Goal: Information Seeking & Learning: Learn about a topic

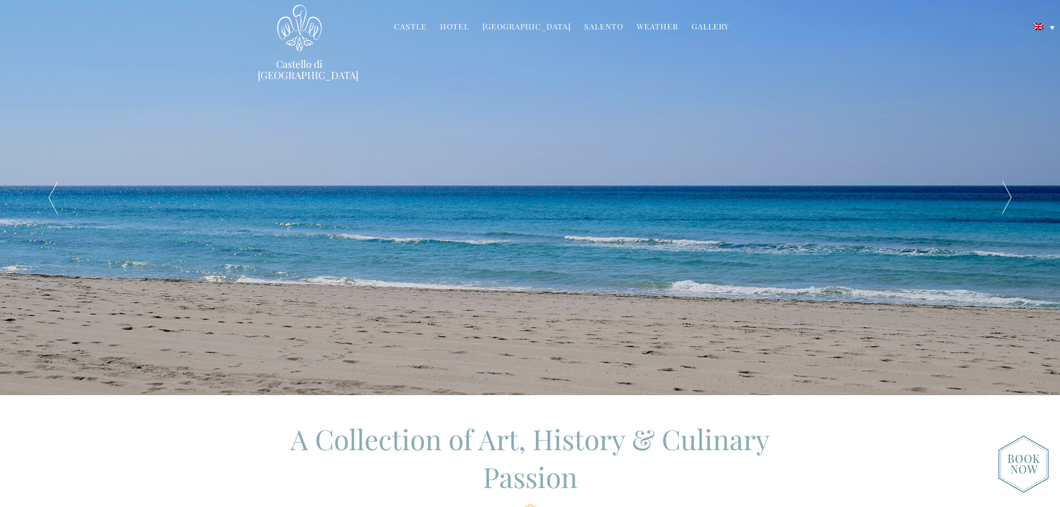
click at [419, 26] on link "Castle" at bounding box center [410, 27] width 33 height 13
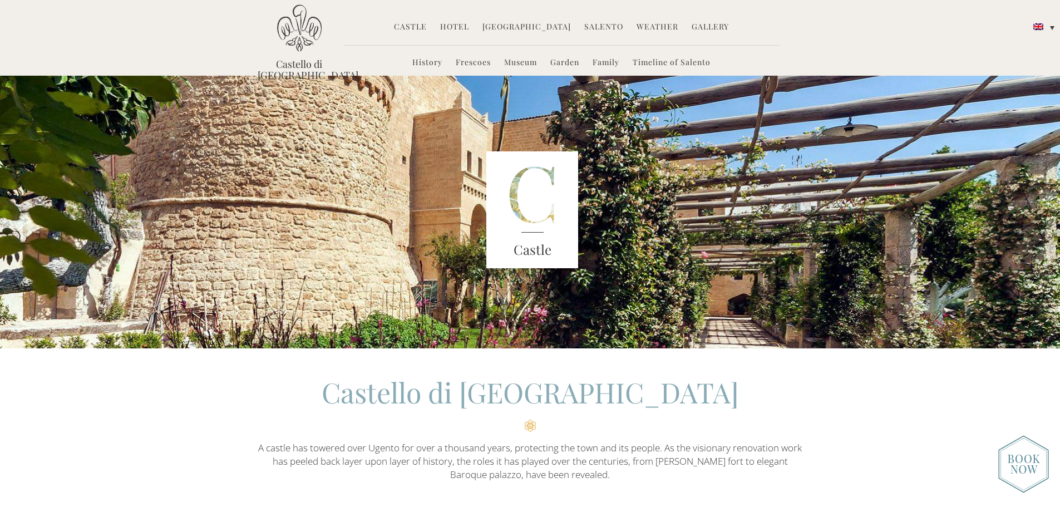
click at [458, 25] on link "Hotel" at bounding box center [454, 27] width 29 height 13
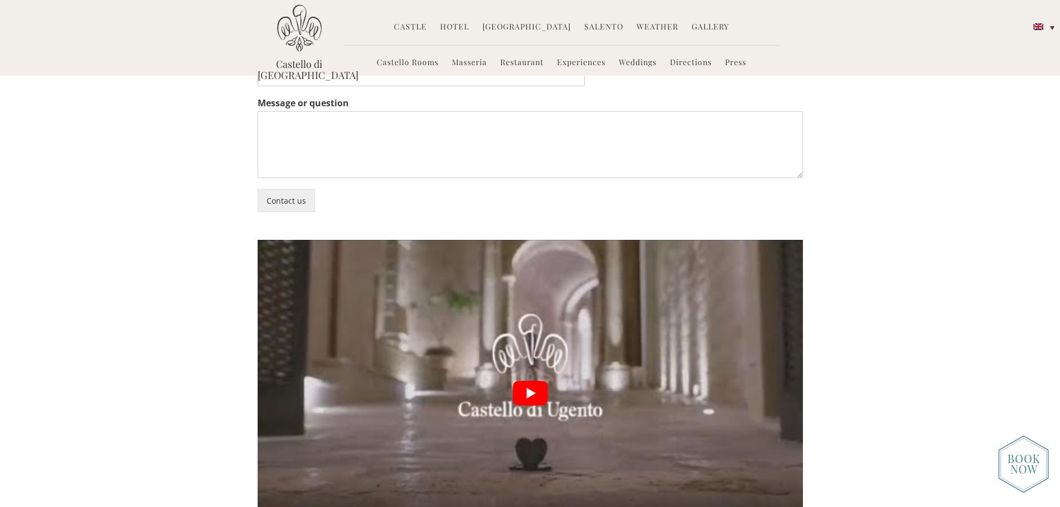
scroll to position [2743, 0]
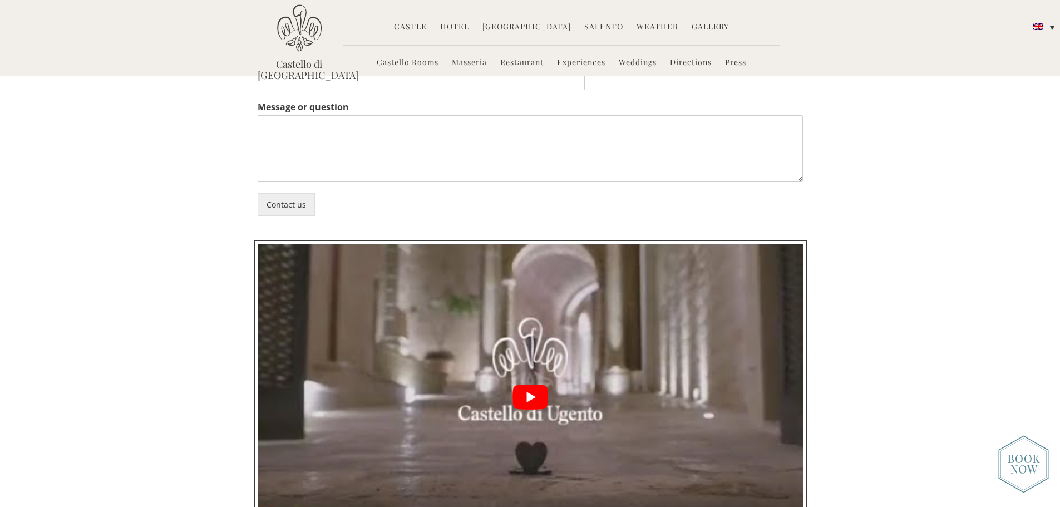
click at [536, 316] on button "play Youtube video" at bounding box center [531, 397] width 546 height 307
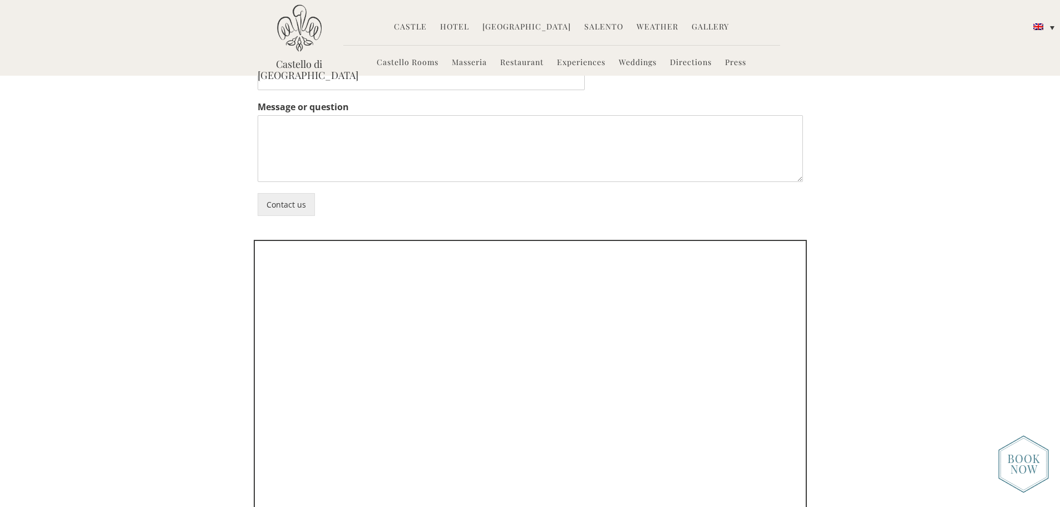
click at [394, 61] on link "Castello Rooms" at bounding box center [408, 63] width 62 height 13
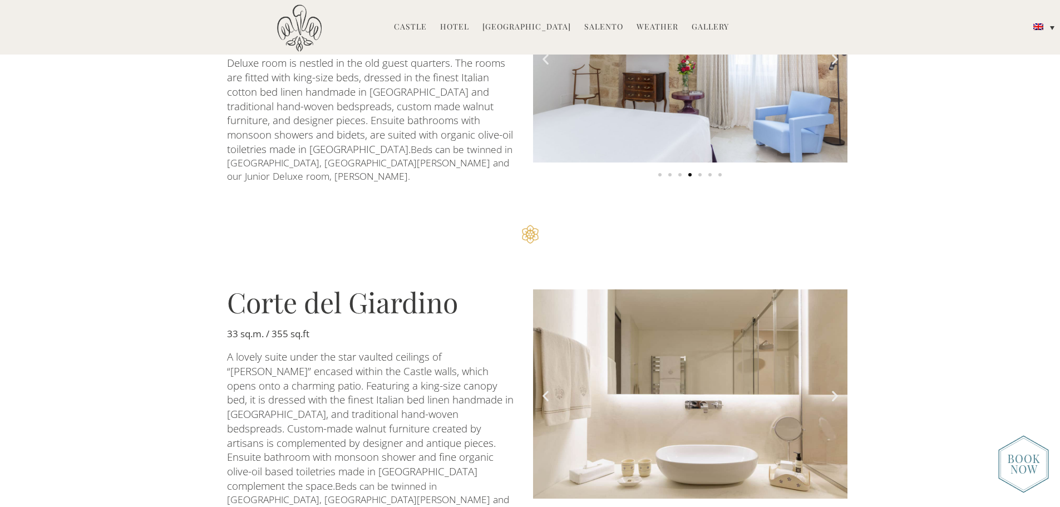
scroll to position [563, 0]
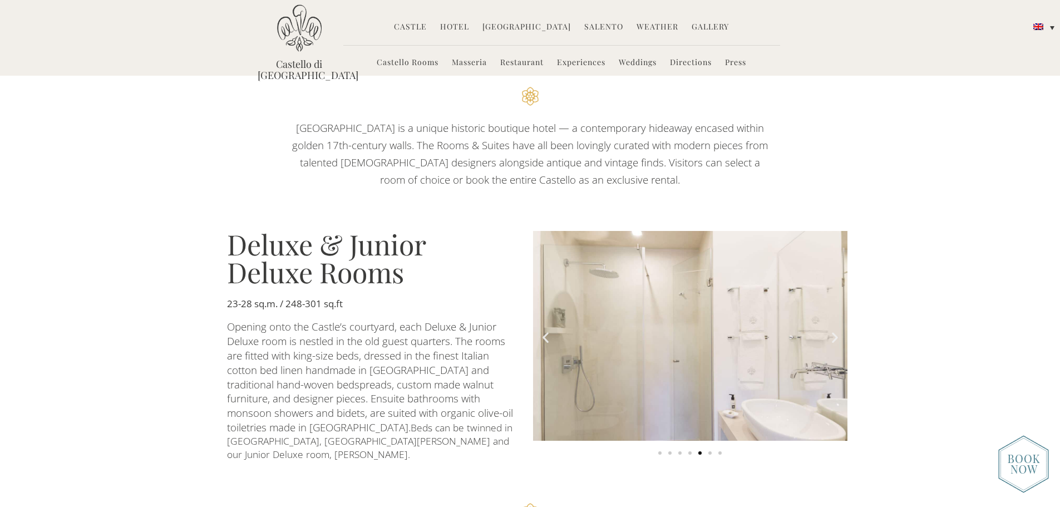
click at [837, 331] on icon "Next slide" at bounding box center [835, 338] width 14 height 14
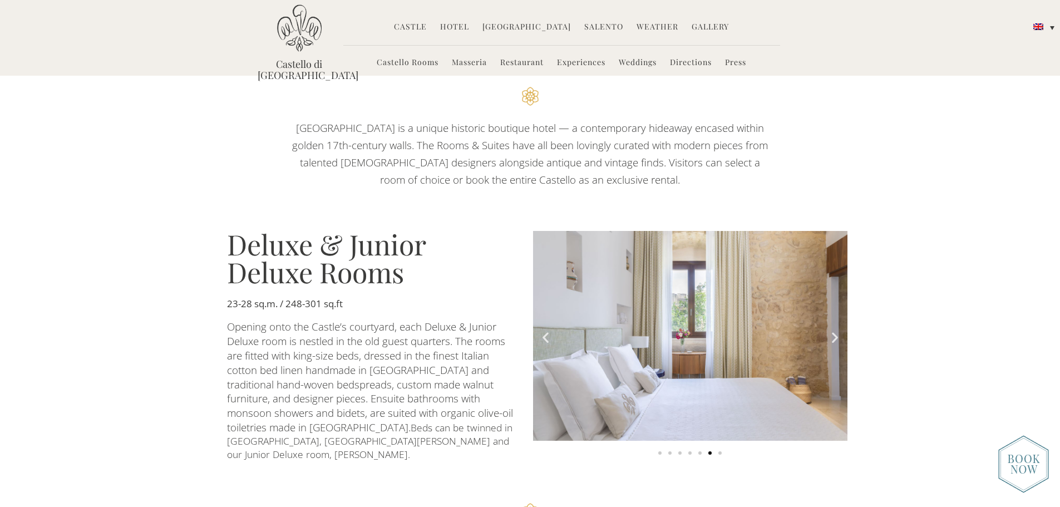
click at [837, 331] on icon "Next slide" at bounding box center [835, 338] width 14 height 14
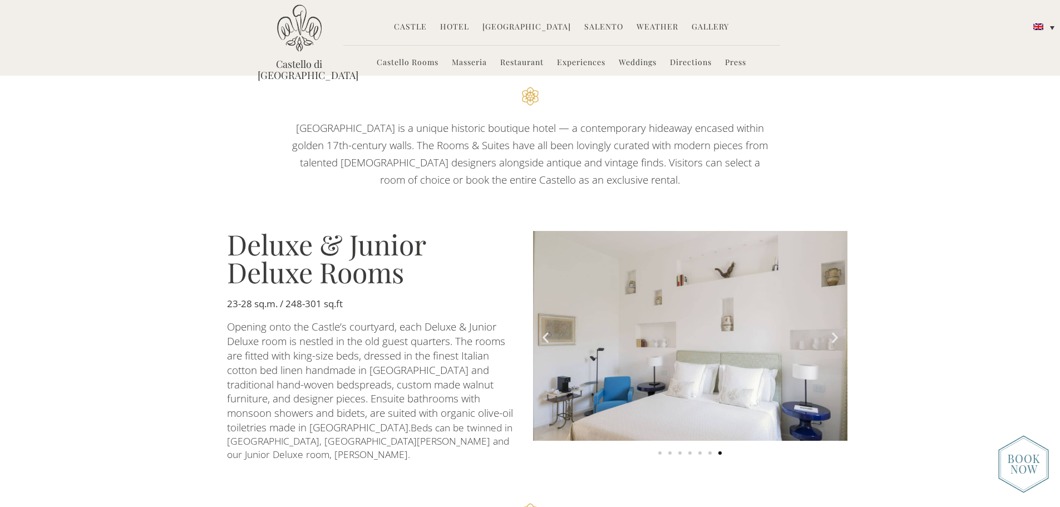
click at [728, 324] on img "7 of 7" at bounding box center [690, 336] width 315 height 210
click at [837, 331] on icon "Next slide" at bounding box center [835, 338] width 14 height 14
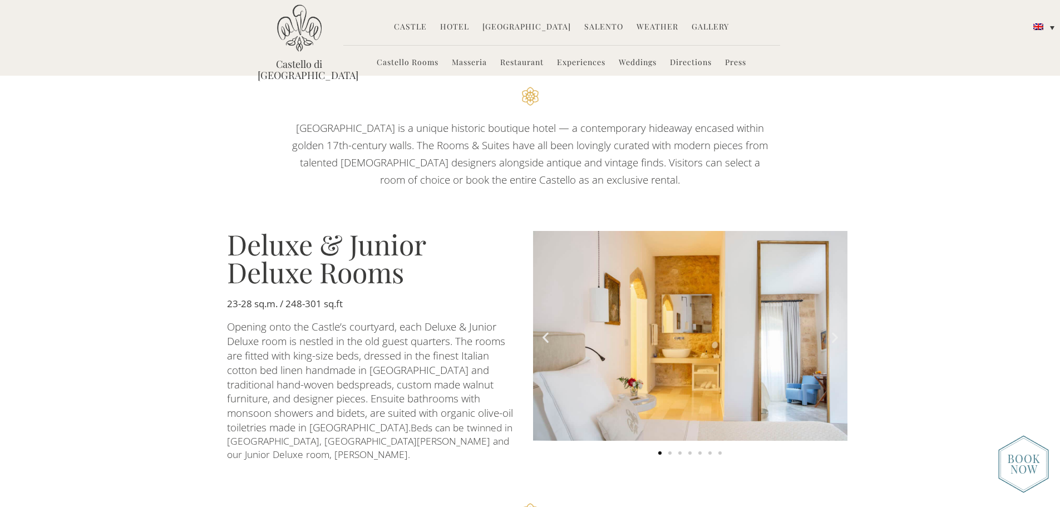
click at [837, 331] on icon "Next slide" at bounding box center [835, 338] width 14 height 14
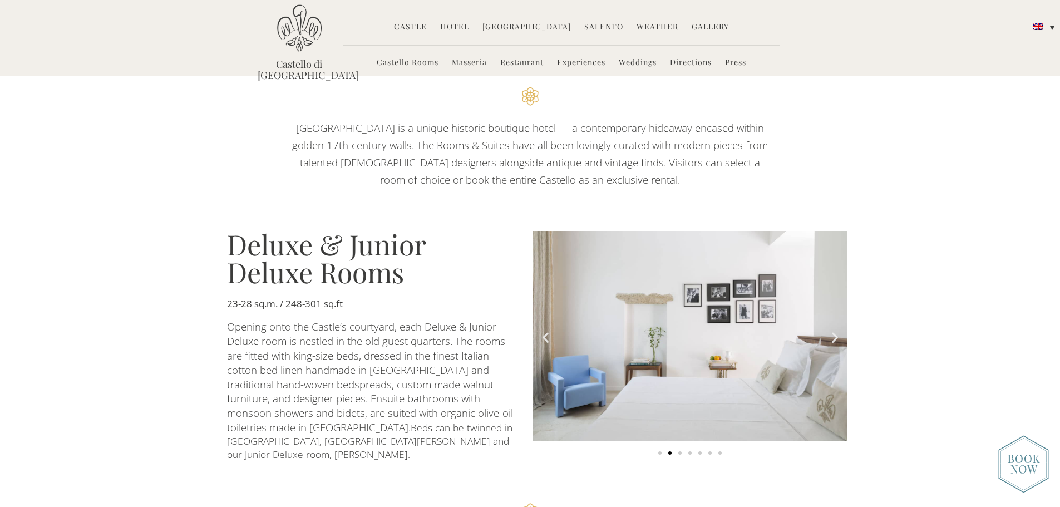
click at [837, 331] on icon "Next slide" at bounding box center [835, 338] width 14 height 14
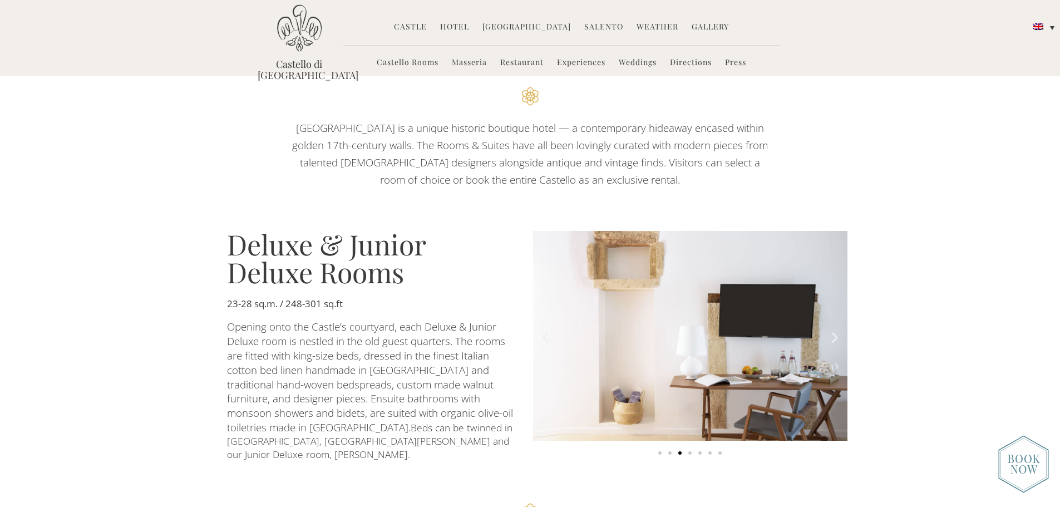
click at [837, 331] on icon "Next slide" at bounding box center [835, 338] width 14 height 14
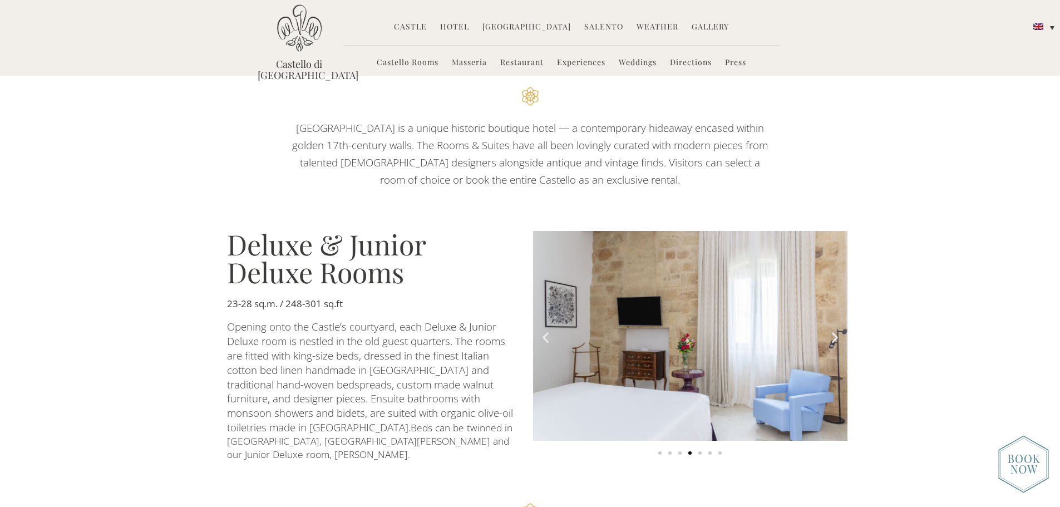
click at [837, 331] on icon "Next slide" at bounding box center [835, 338] width 14 height 14
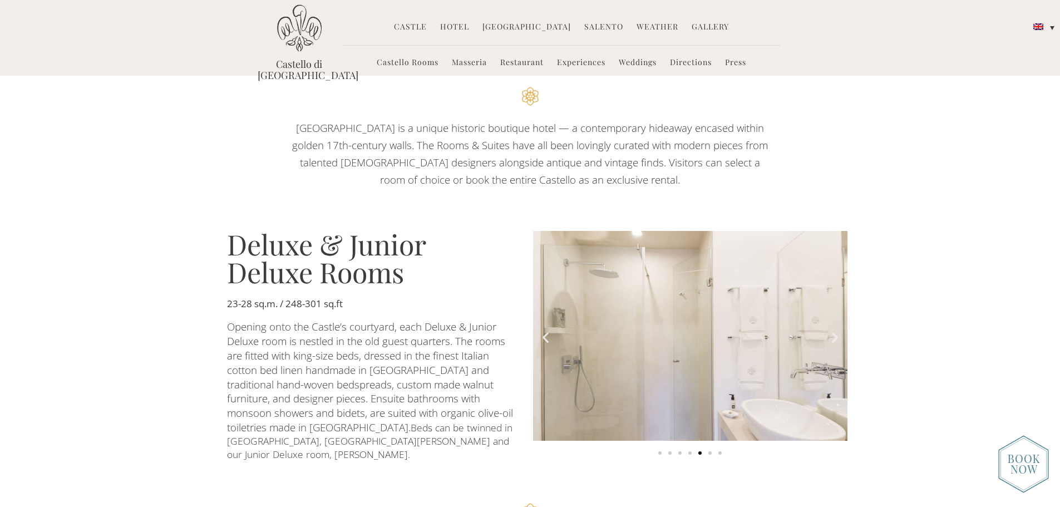
click at [837, 331] on icon "Next slide" at bounding box center [835, 338] width 14 height 14
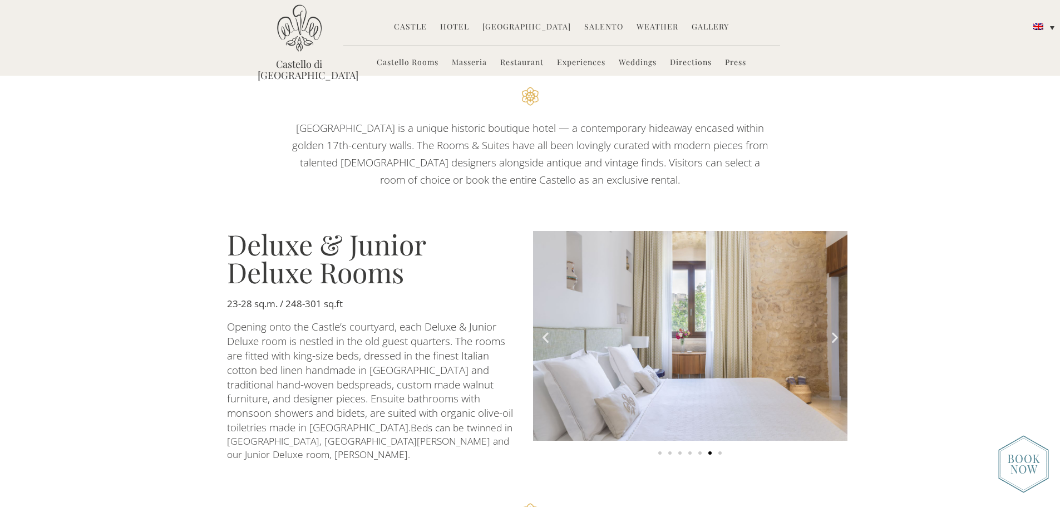
scroll to position [841, 0]
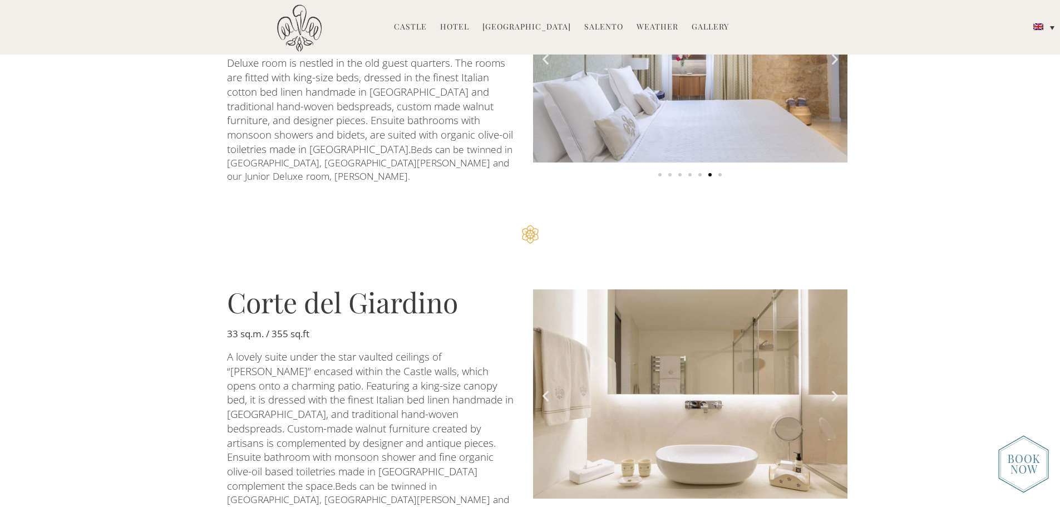
click at [839, 389] on icon "Next slide" at bounding box center [835, 396] width 14 height 14
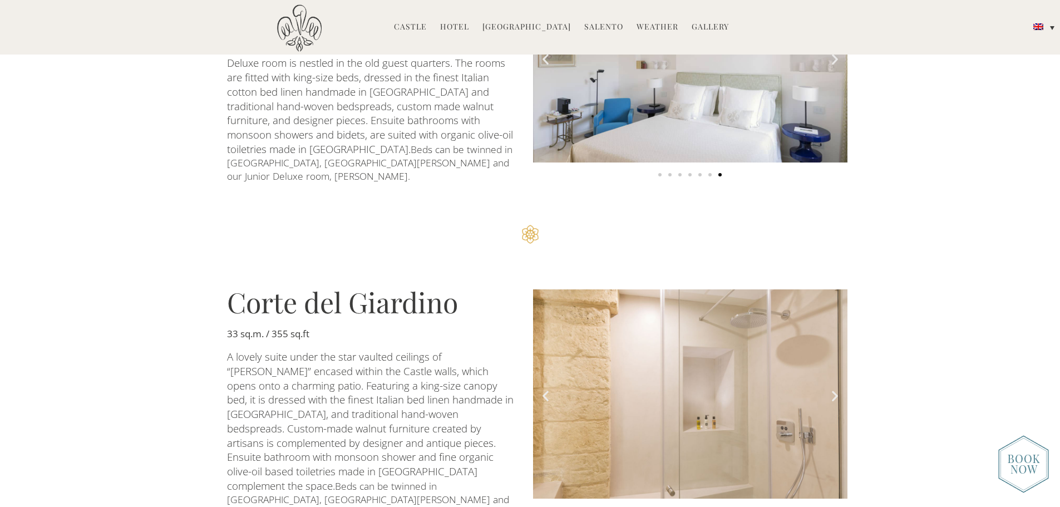
click at [839, 389] on icon "Next slide" at bounding box center [835, 396] width 14 height 14
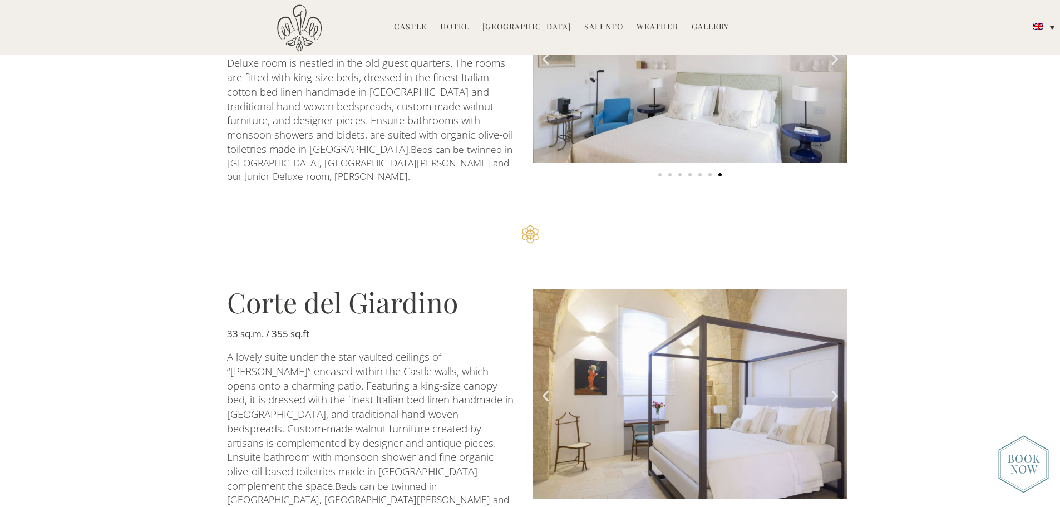
click at [839, 389] on icon "Next slide" at bounding box center [835, 396] width 14 height 14
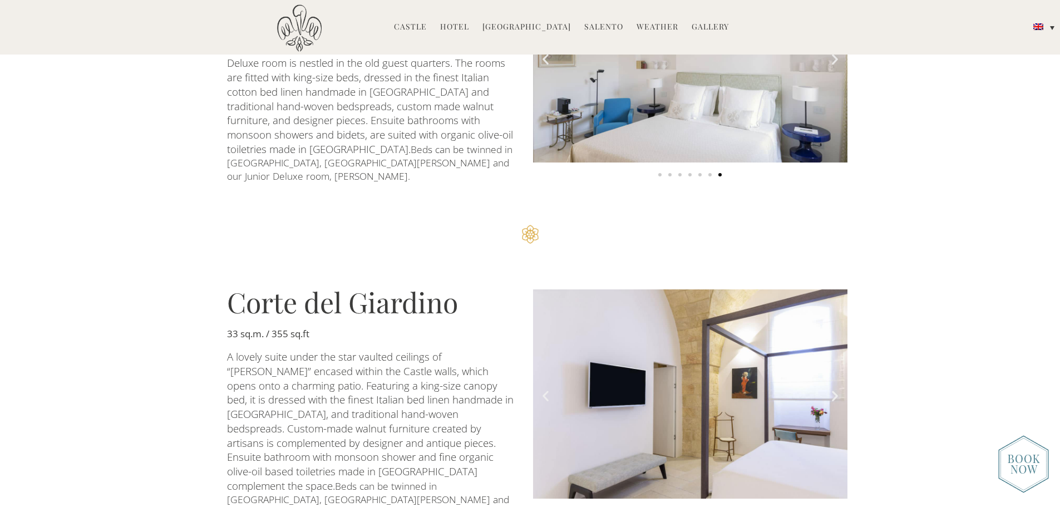
click at [839, 389] on icon "Next slide" at bounding box center [835, 396] width 14 height 14
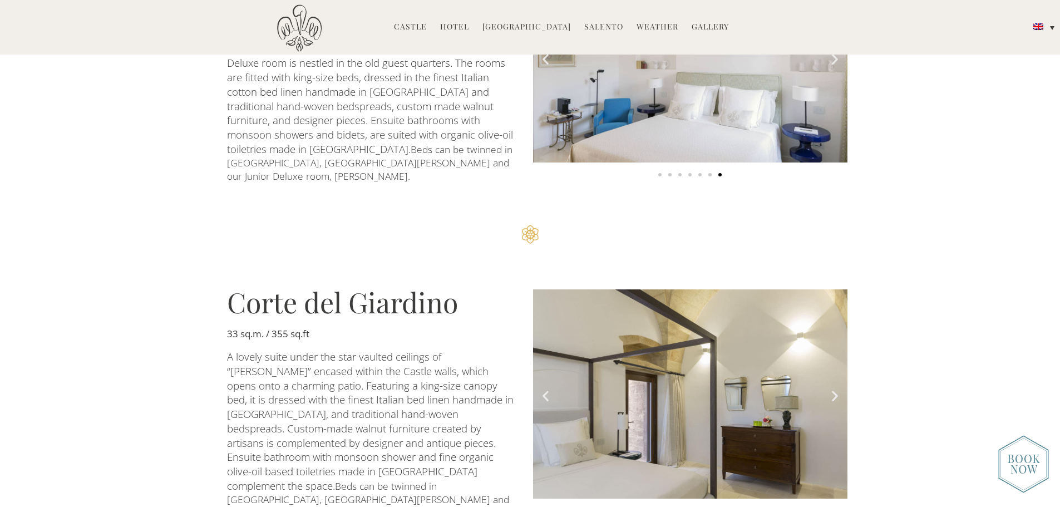
click at [839, 389] on icon "Next slide" at bounding box center [835, 396] width 14 height 14
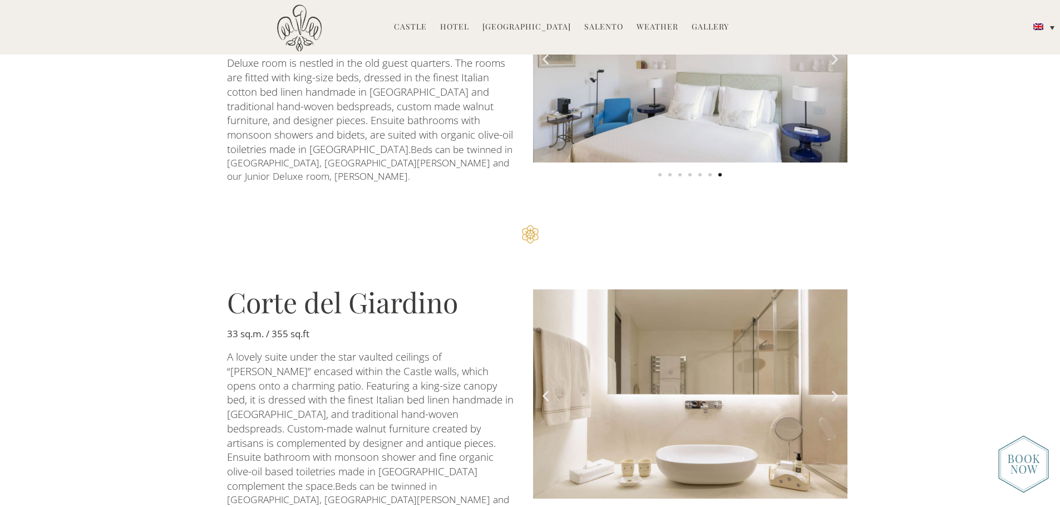
click at [839, 389] on icon "Next slide" at bounding box center [835, 396] width 14 height 14
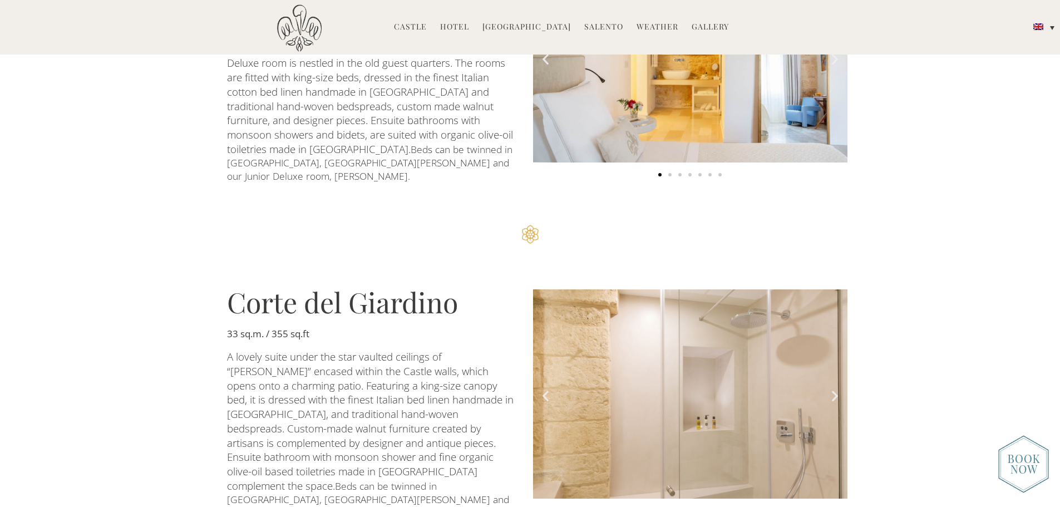
click at [839, 389] on icon "Next slide" at bounding box center [835, 396] width 14 height 14
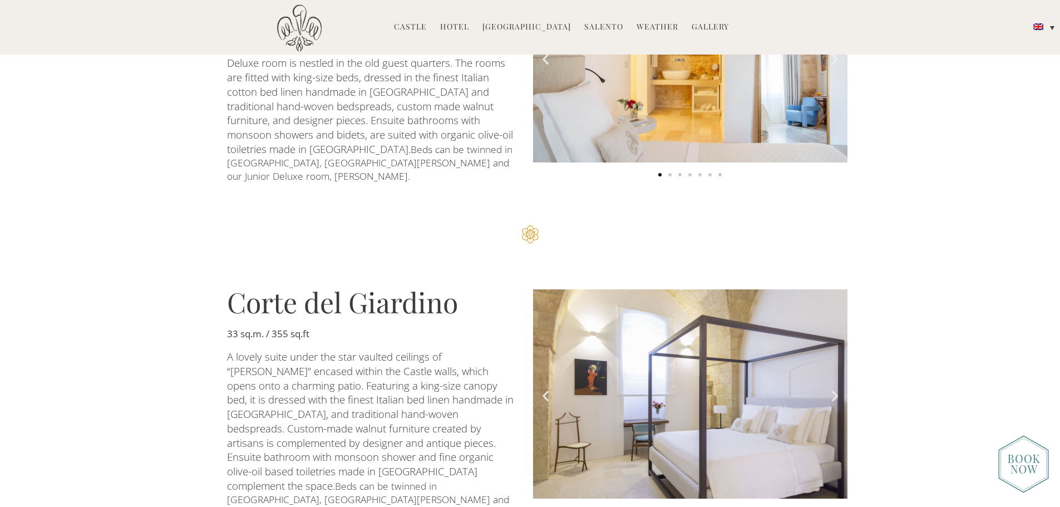
scroll to position [1119, 0]
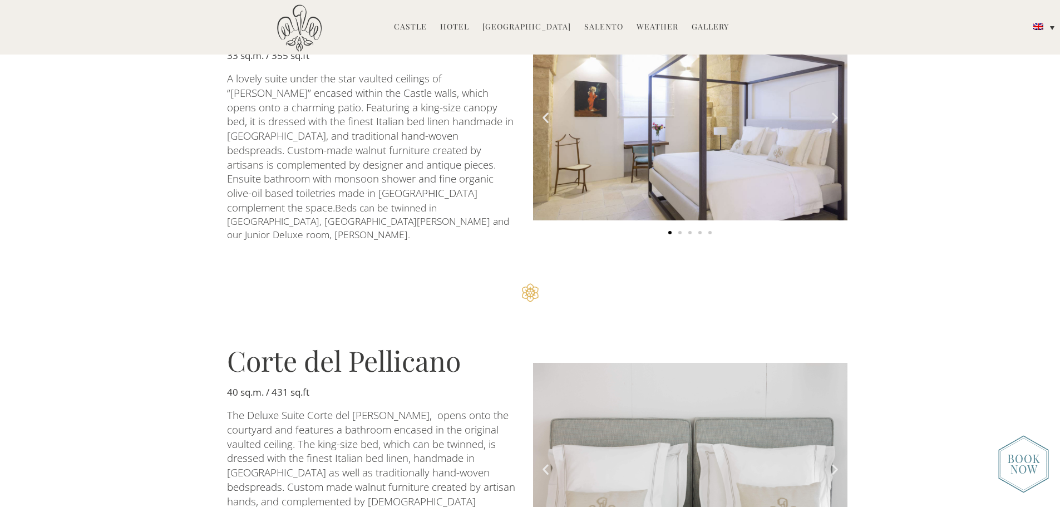
click at [831, 463] on icon "Next slide" at bounding box center [835, 470] width 14 height 14
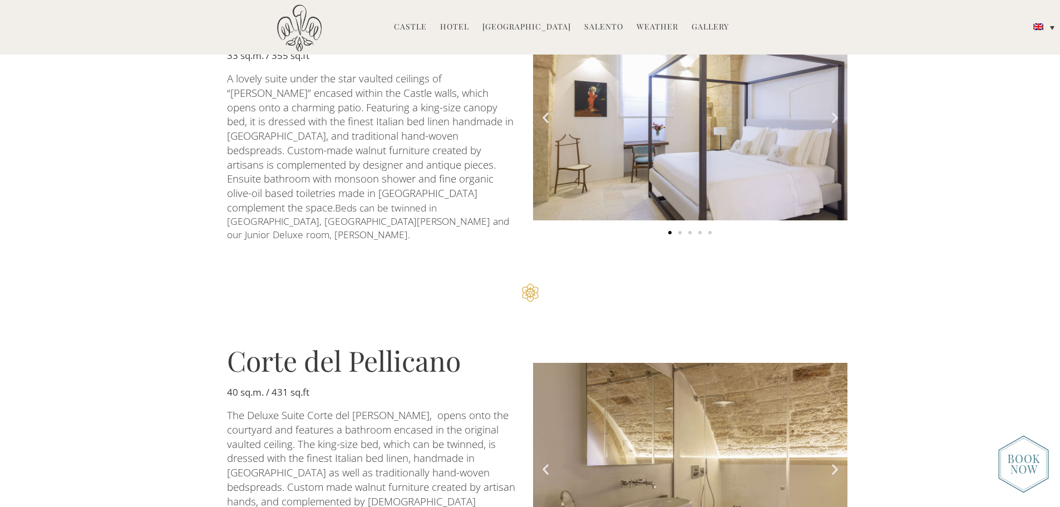
click at [831, 463] on icon "Next slide" at bounding box center [835, 470] width 14 height 14
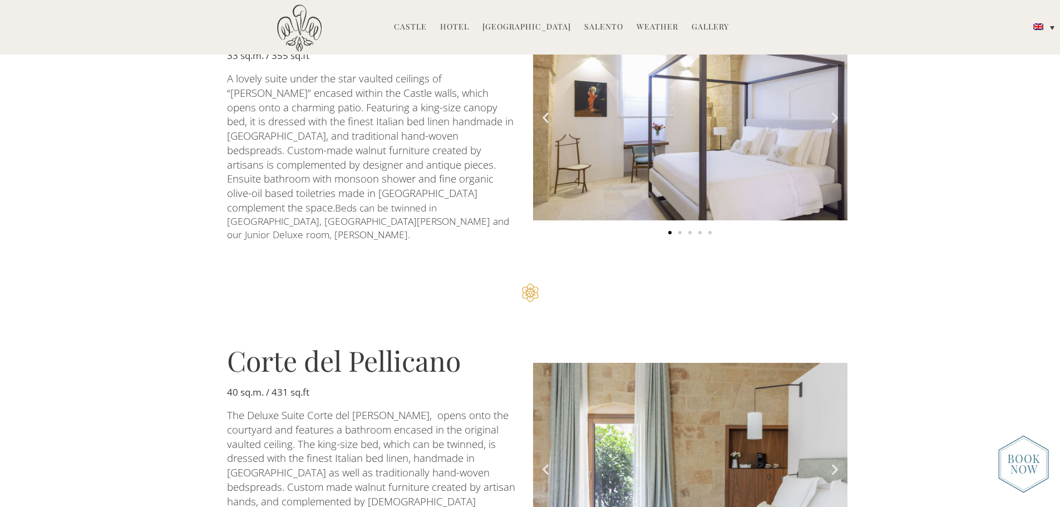
click at [831, 463] on icon "Next slide" at bounding box center [835, 470] width 14 height 14
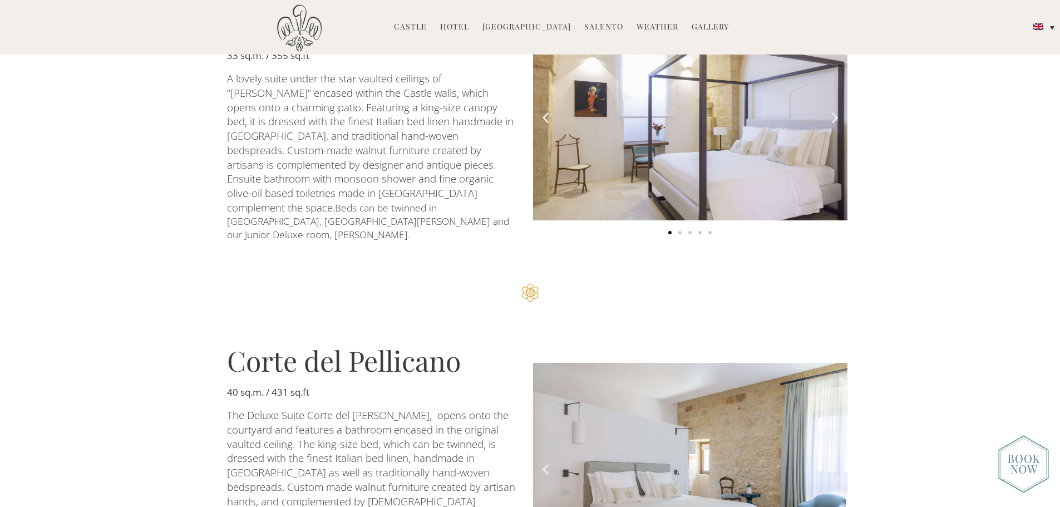
click at [831, 463] on icon "Next slide" at bounding box center [835, 470] width 14 height 14
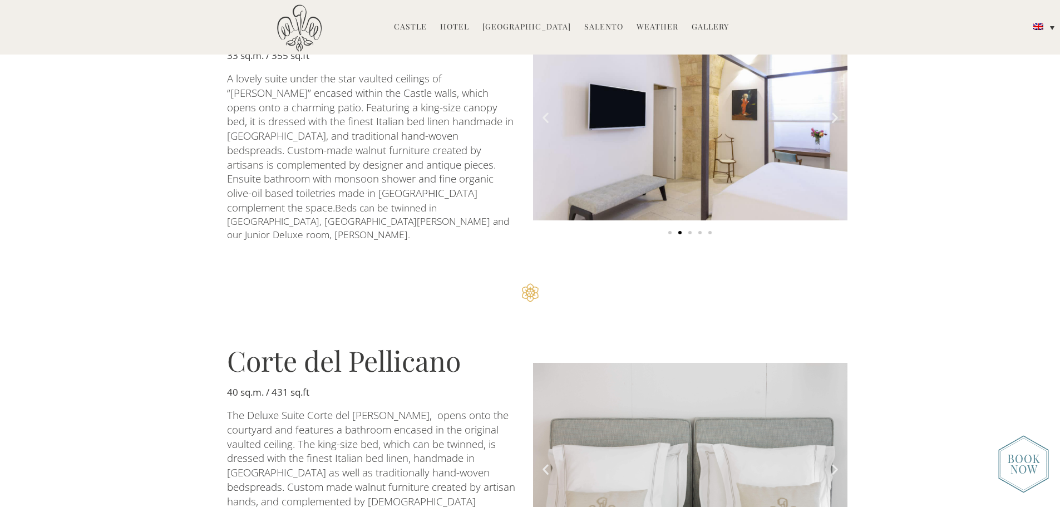
click at [831, 463] on icon "Next slide" at bounding box center [835, 470] width 14 height 14
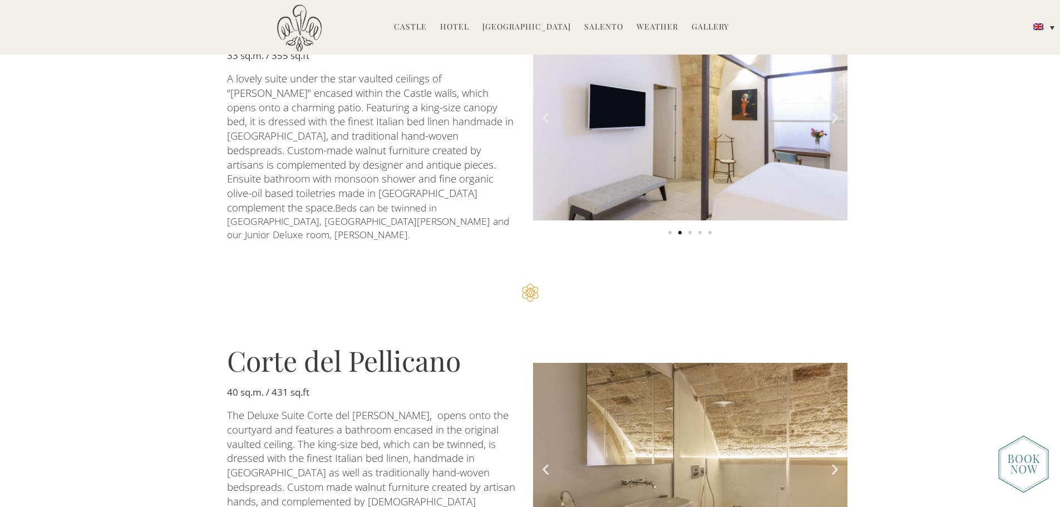
click at [831, 463] on icon "Next slide" at bounding box center [835, 470] width 14 height 14
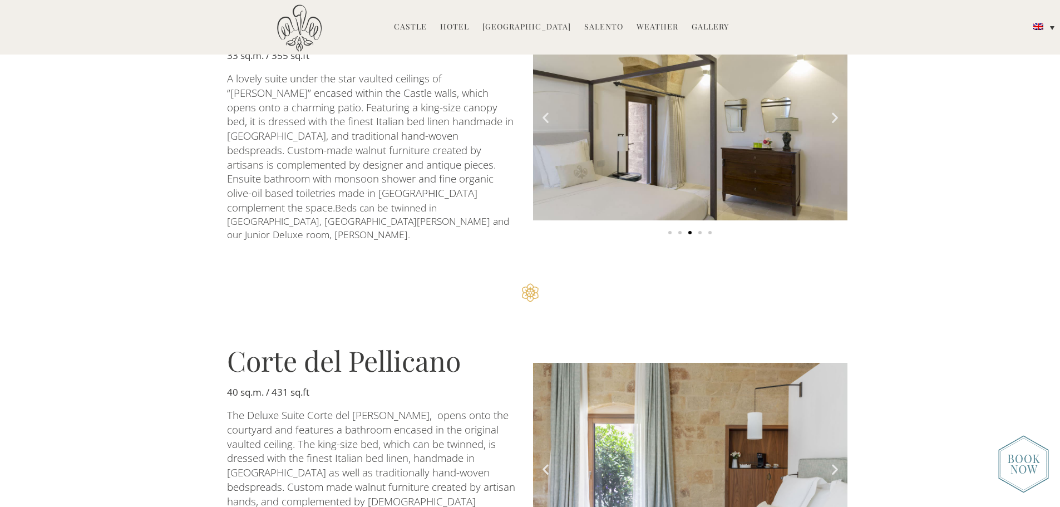
click at [831, 463] on icon "Next slide" at bounding box center [835, 470] width 14 height 14
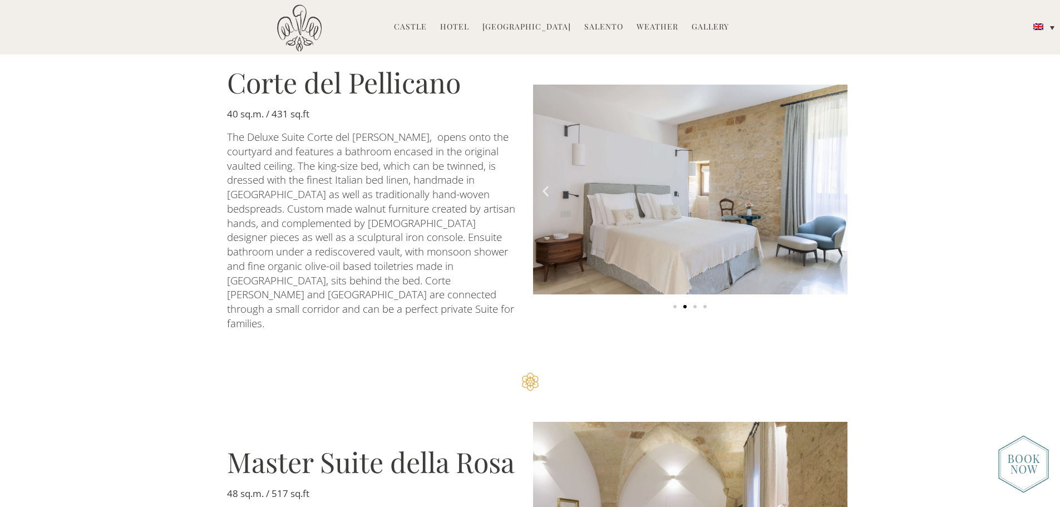
scroll to position [1676, 0]
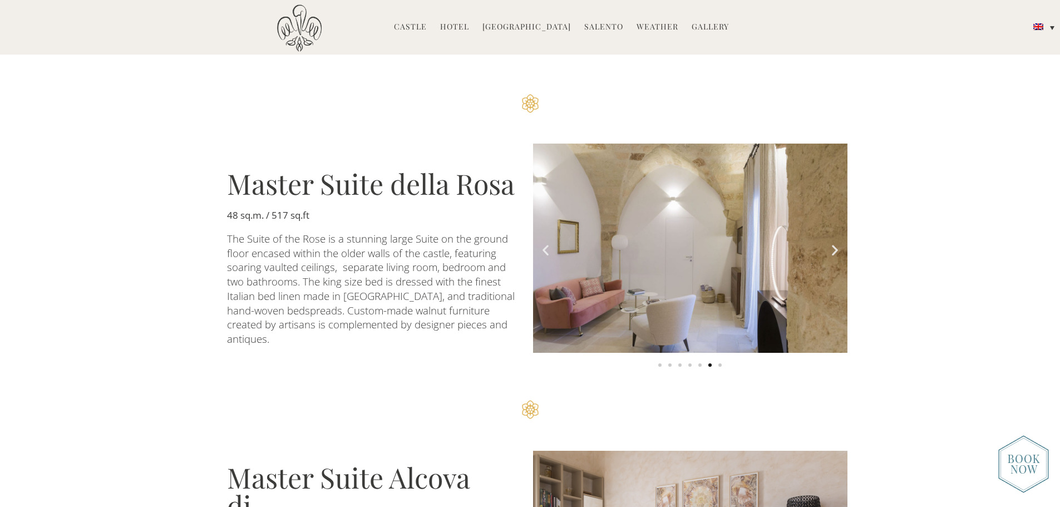
click at [831, 188] on img "6 of 7" at bounding box center [690, 249] width 315 height 210
click at [831, 243] on icon "Next slide" at bounding box center [835, 250] width 14 height 14
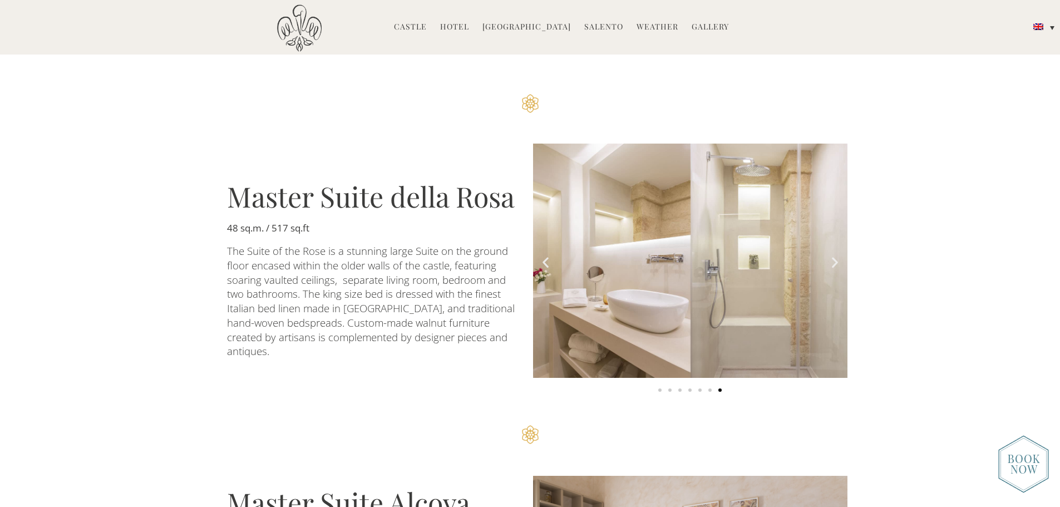
click at [832, 255] on icon "Next slide" at bounding box center [835, 262] width 14 height 14
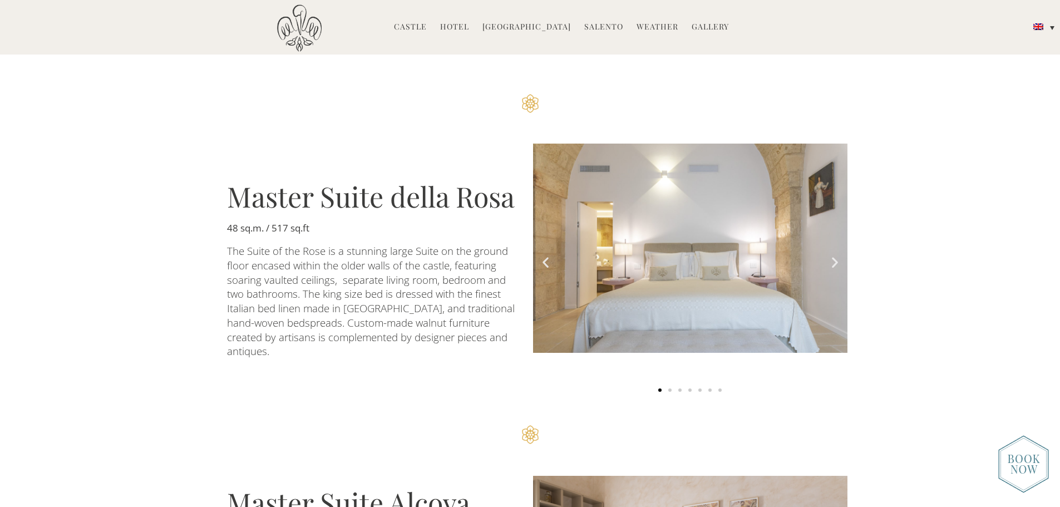
click at [832, 255] on icon "Next slide" at bounding box center [835, 262] width 14 height 14
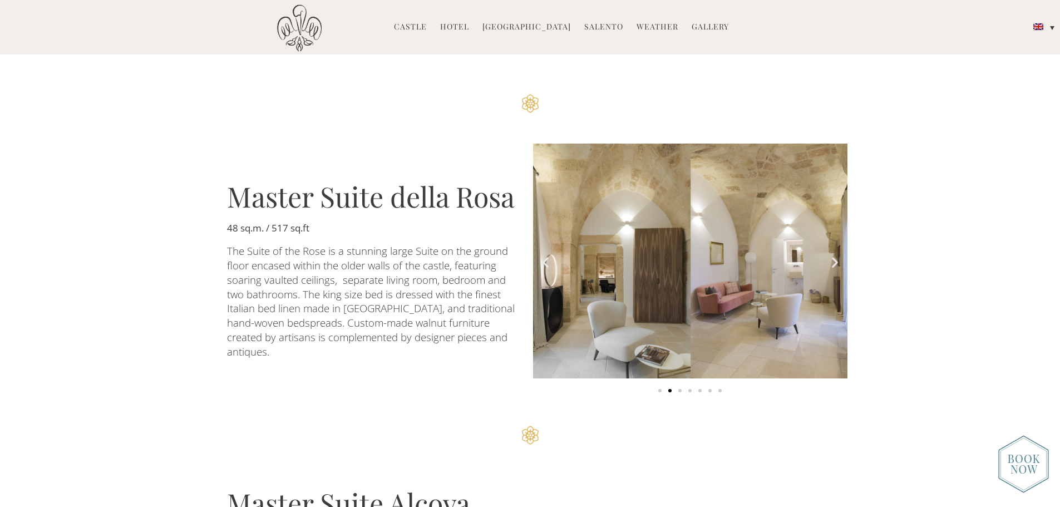
click at [832, 256] on icon "Next slide" at bounding box center [835, 263] width 14 height 14
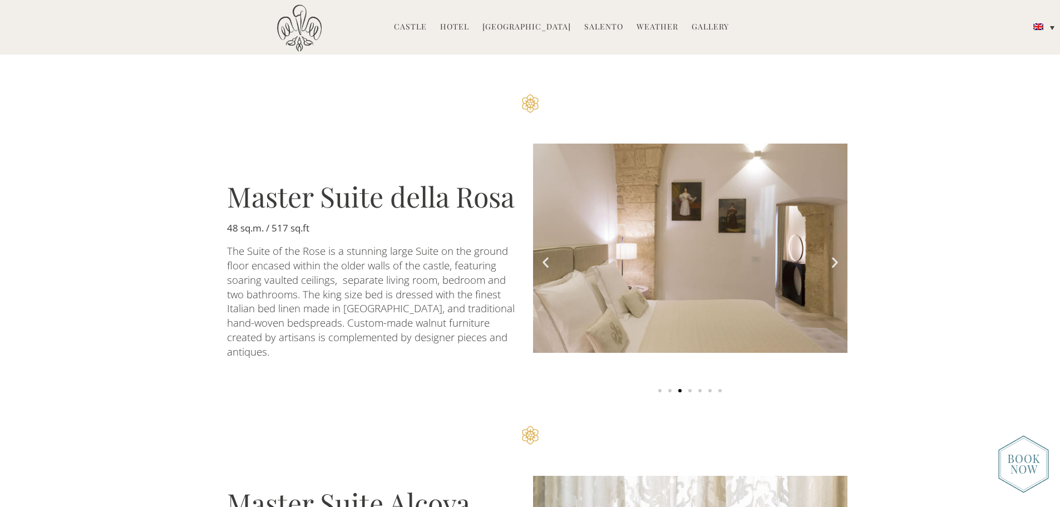
click at [832, 256] on icon "Next slide" at bounding box center [835, 263] width 14 height 14
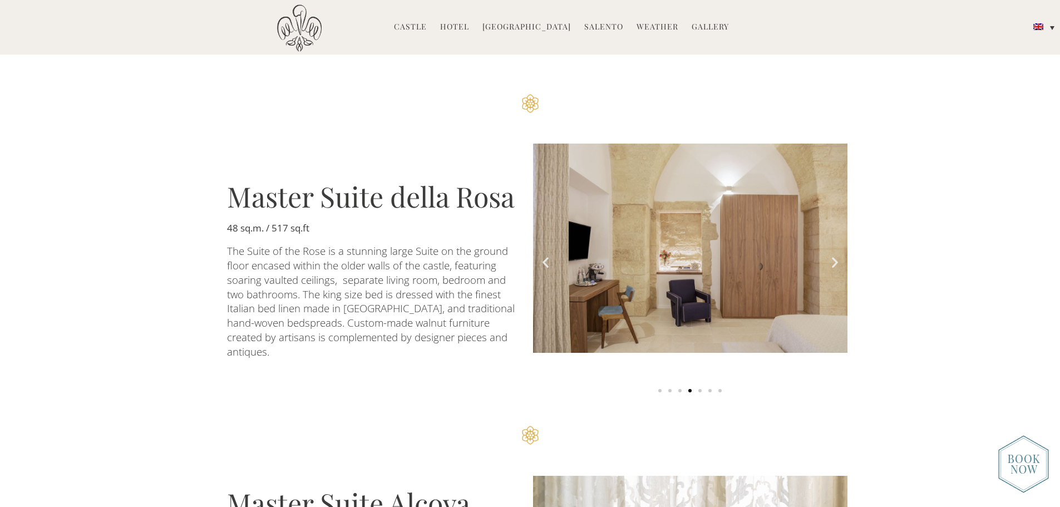
click at [832, 256] on icon "Next slide" at bounding box center [835, 263] width 14 height 14
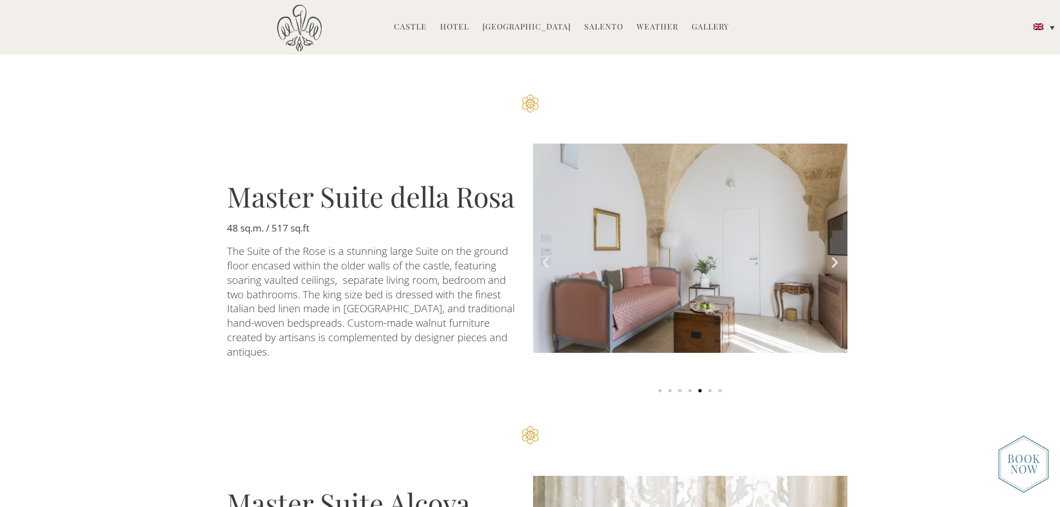
click at [832, 256] on icon "Next slide" at bounding box center [835, 263] width 14 height 14
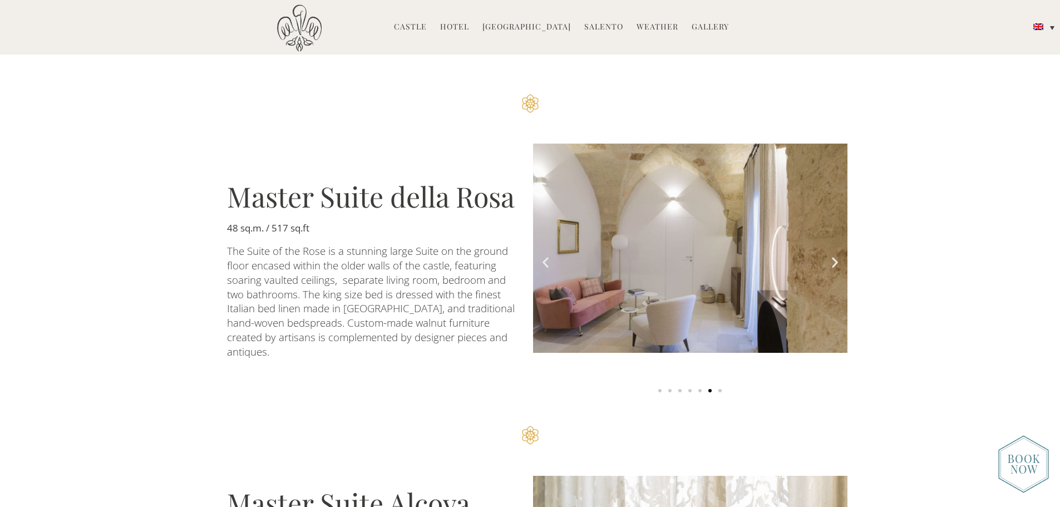
click at [832, 256] on icon "Next slide" at bounding box center [835, 263] width 14 height 14
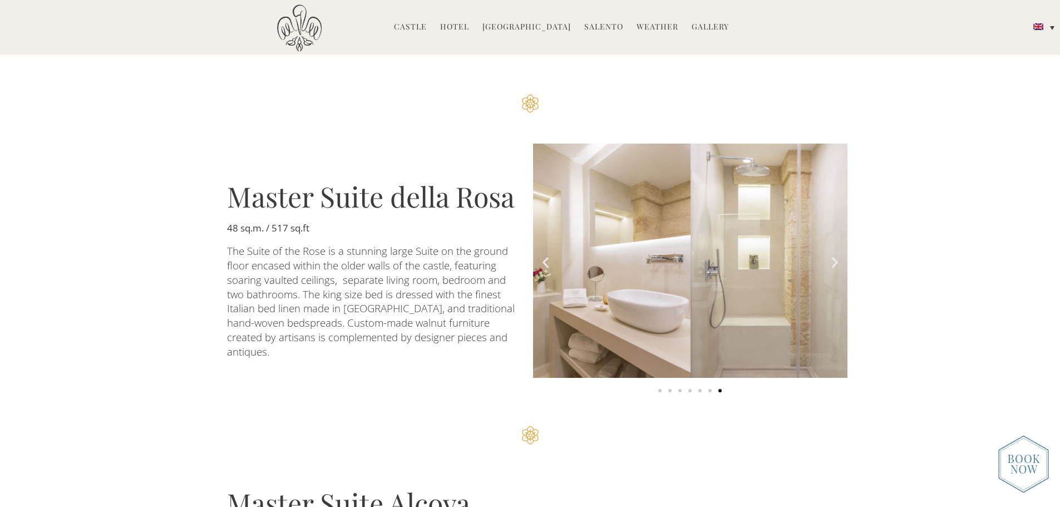
click at [832, 256] on icon "Next slide" at bounding box center [835, 263] width 14 height 14
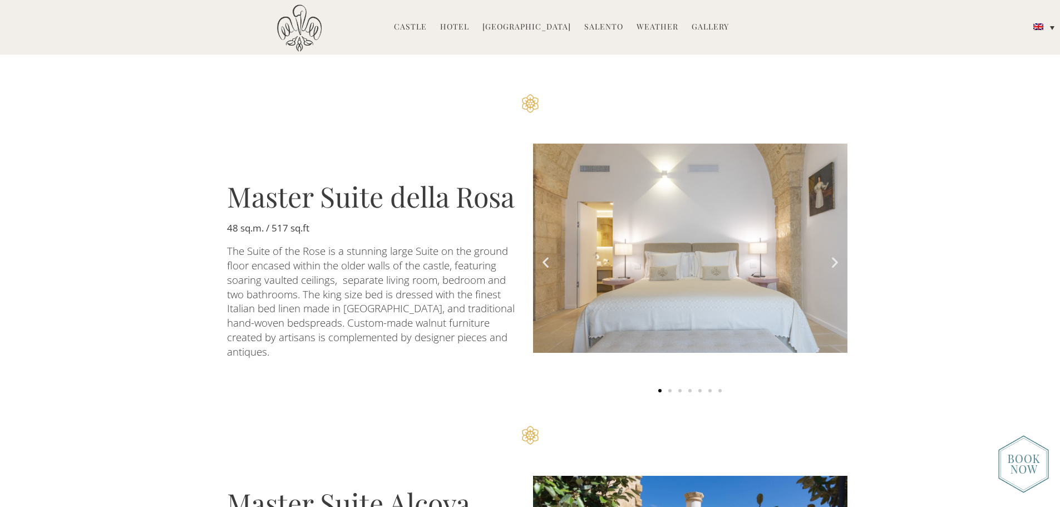
scroll to position [1955, 0]
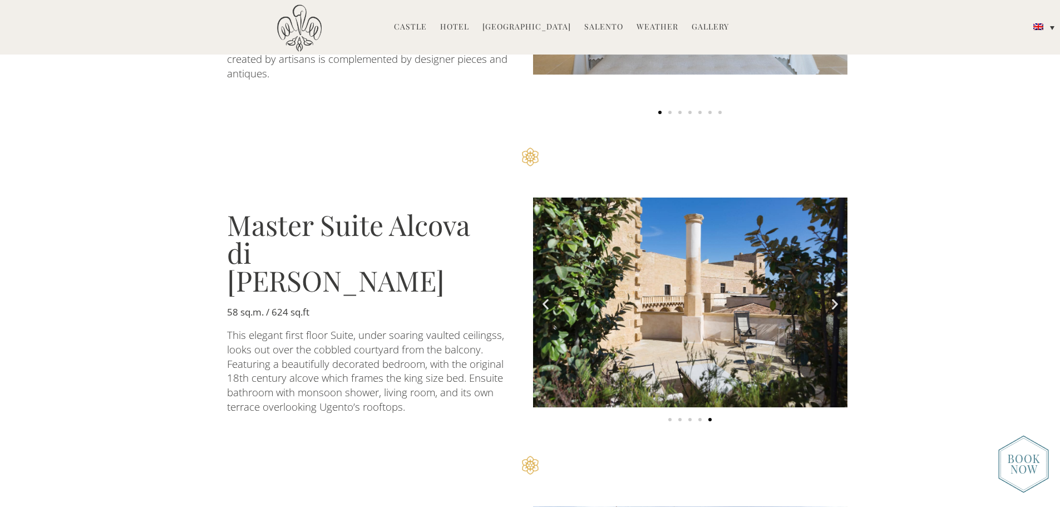
click at [837, 297] on icon "Next slide" at bounding box center [835, 304] width 14 height 14
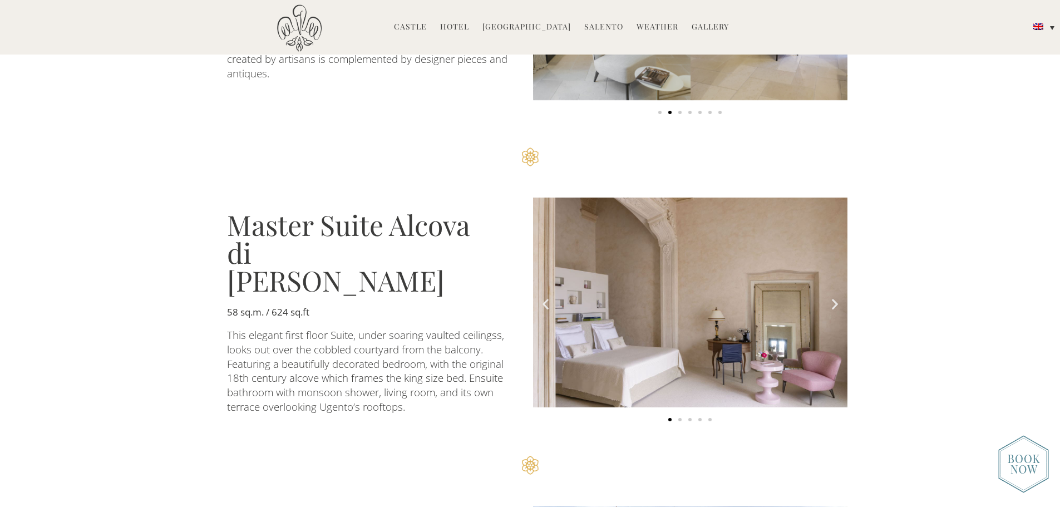
click at [837, 297] on icon "Next slide" at bounding box center [835, 304] width 14 height 14
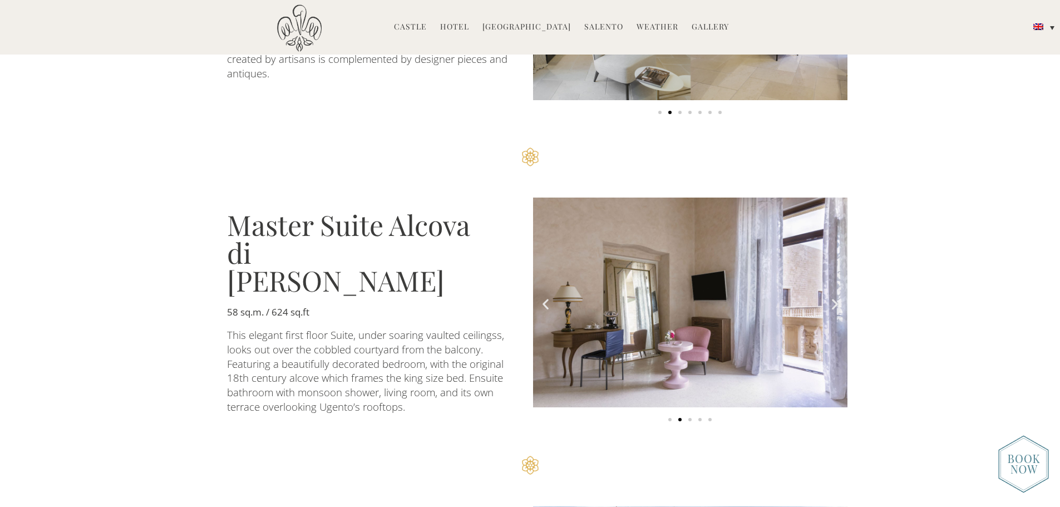
click at [837, 297] on icon "Next slide" at bounding box center [835, 304] width 14 height 14
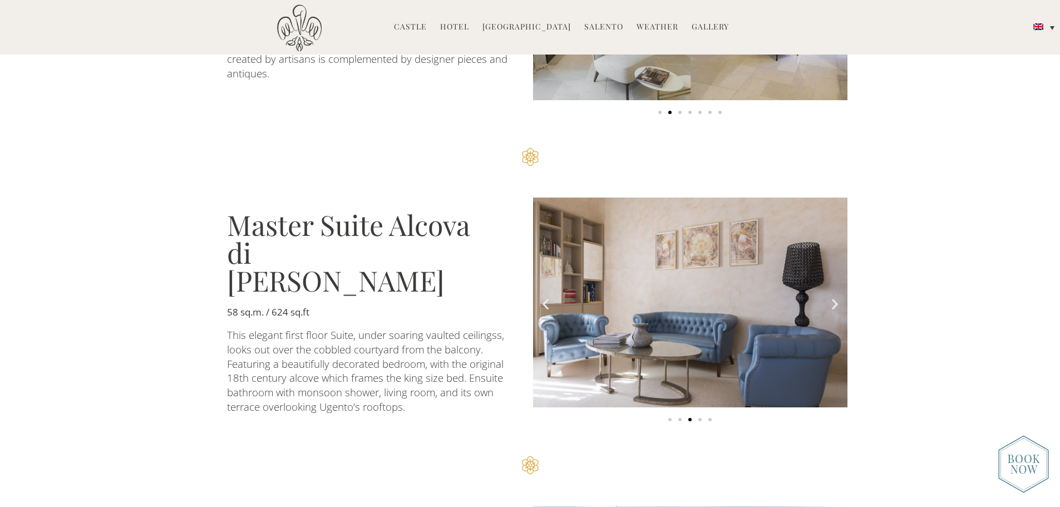
click at [837, 297] on icon "Next slide" at bounding box center [835, 304] width 14 height 14
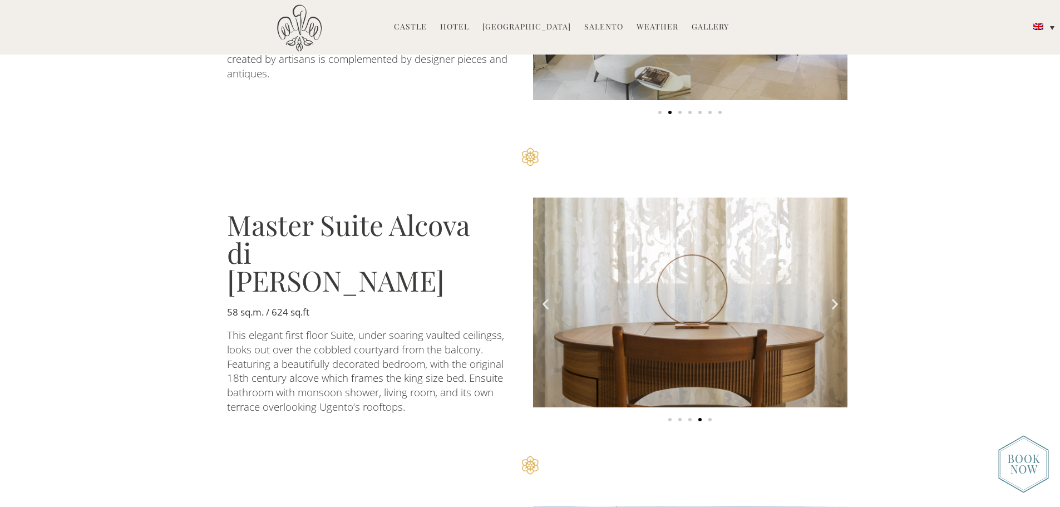
click at [837, 297] on icon "Next slide" at bounding box center [835, 304] width 14 height 14
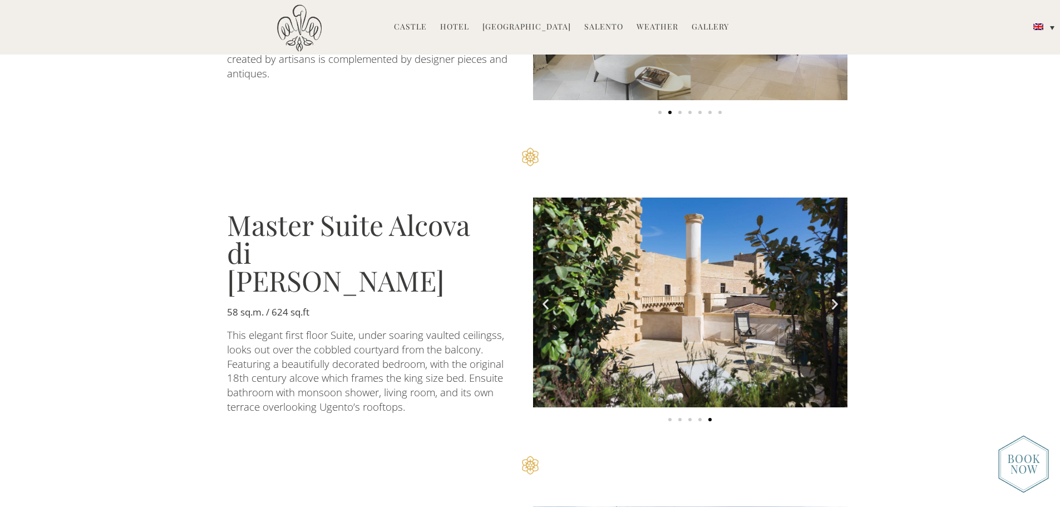
click at [837, 297] on icon "Next slide" at bounding box center [835, 304] width 14 height 14
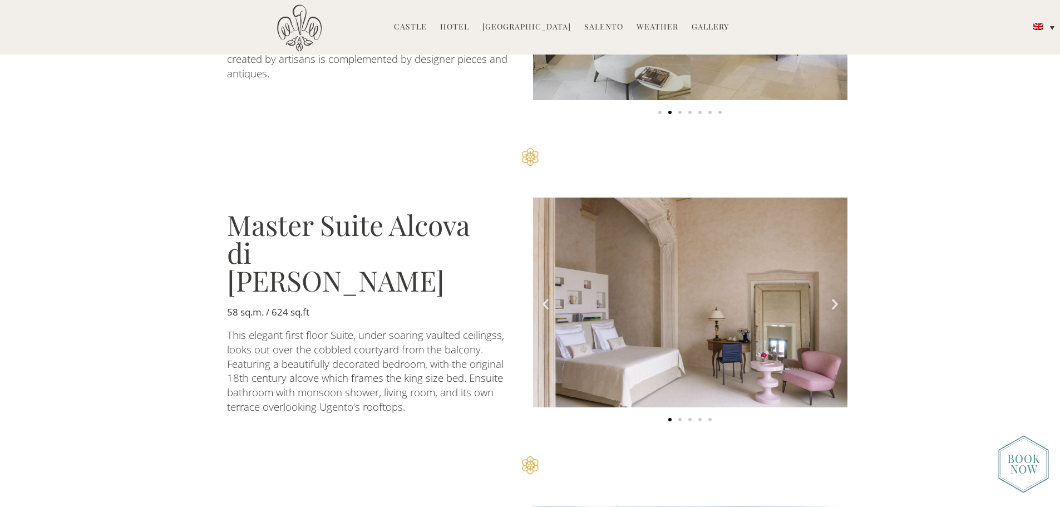
click at [837, 297] on icon "Next slide" at bounding box center [835, 304] width 14 height 14
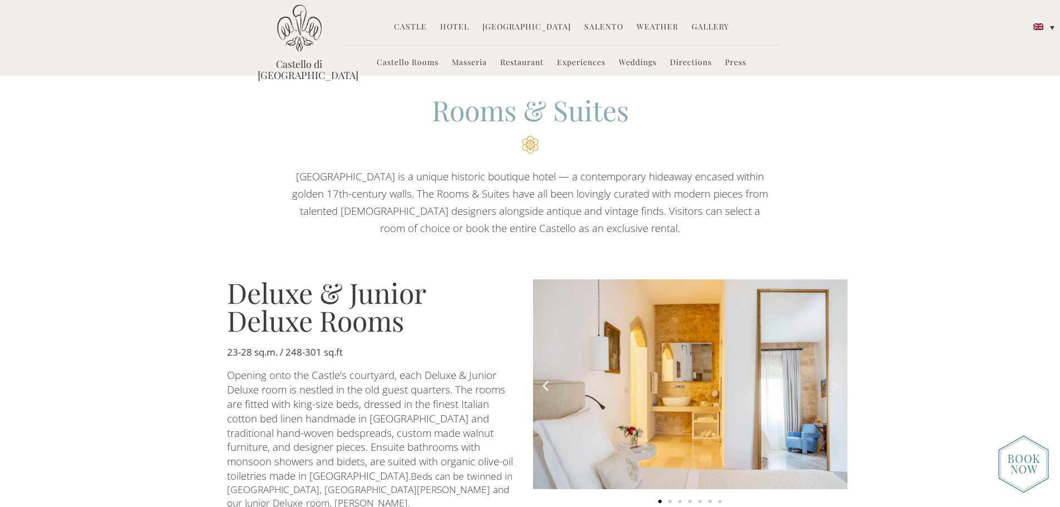
scroll to position [0, 0]
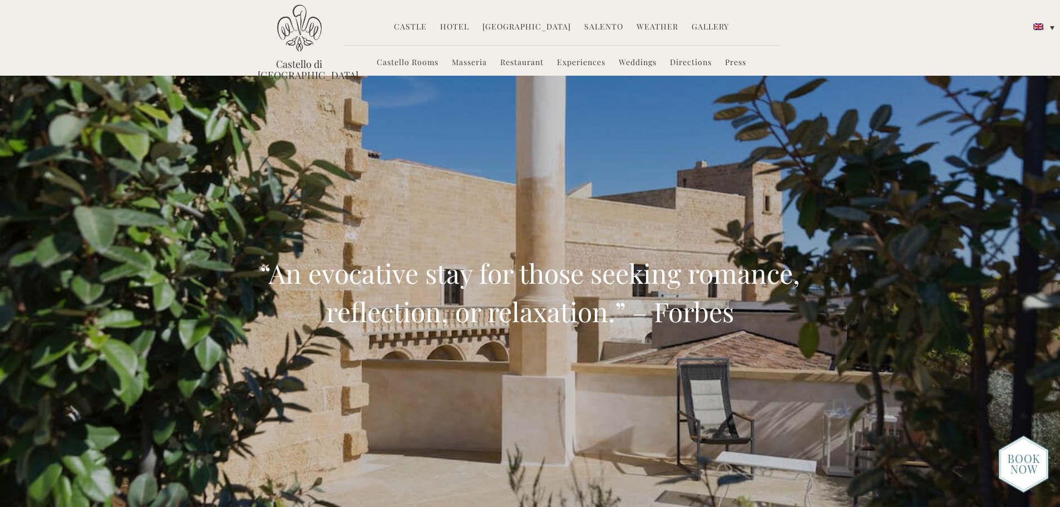
click at [466, 66] on link "Masseria" at bounding box center [469, 63] width 35 height 13
